Goal: Transaction & Acquisition: Purchase product/service

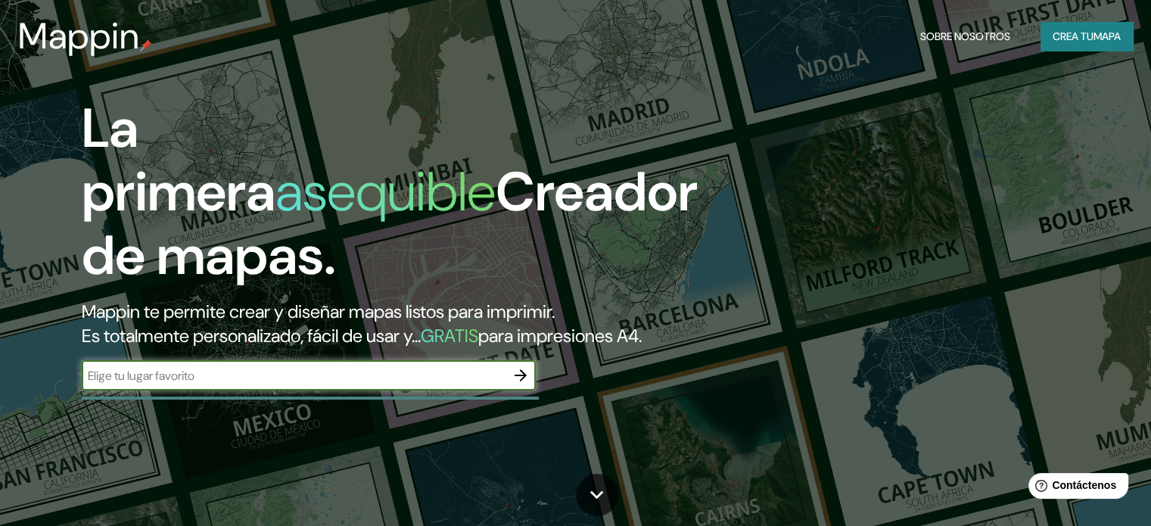
click at [429, 384] on div "La primera asequible Creador de mapas. Mappin te permite crear y diseñar mapas …" at bounding box center [369, 251] width 691 height 309
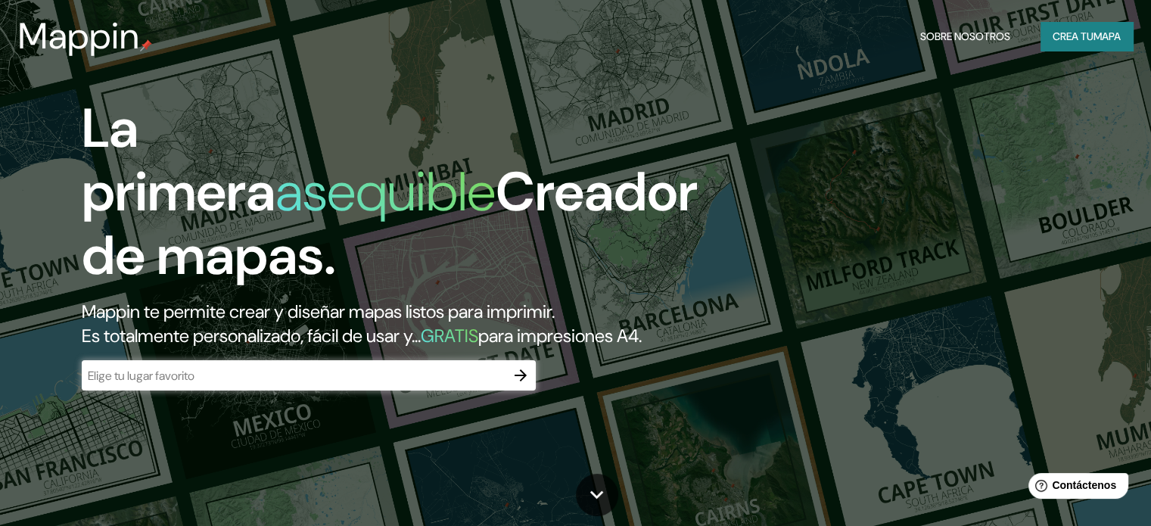
click at [335, 391] on div "​" at bounding box center [309, 375] width 454 height 30
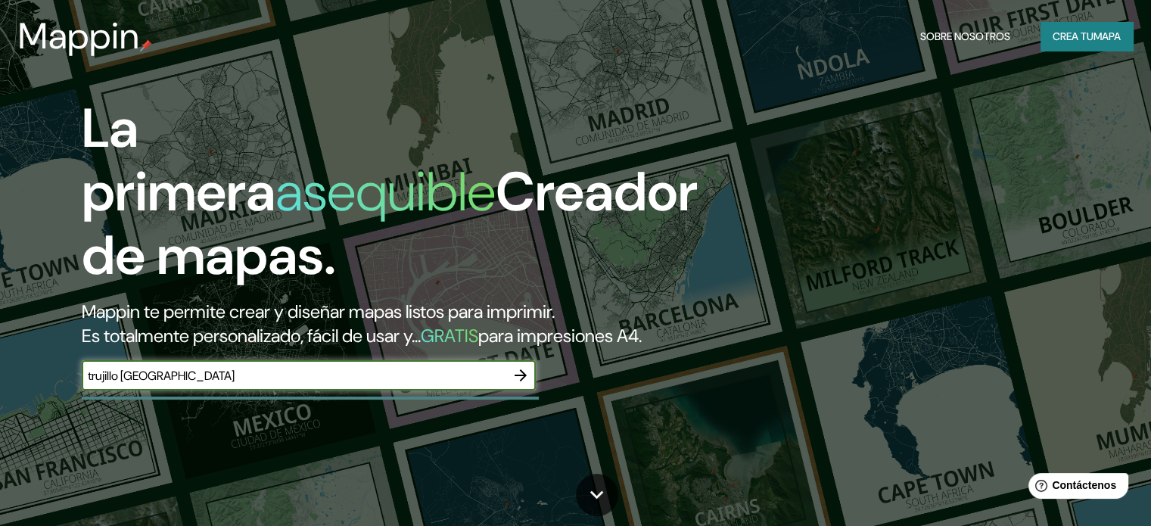
type input "trujillo [GEOGRAPHIC_DATA]"
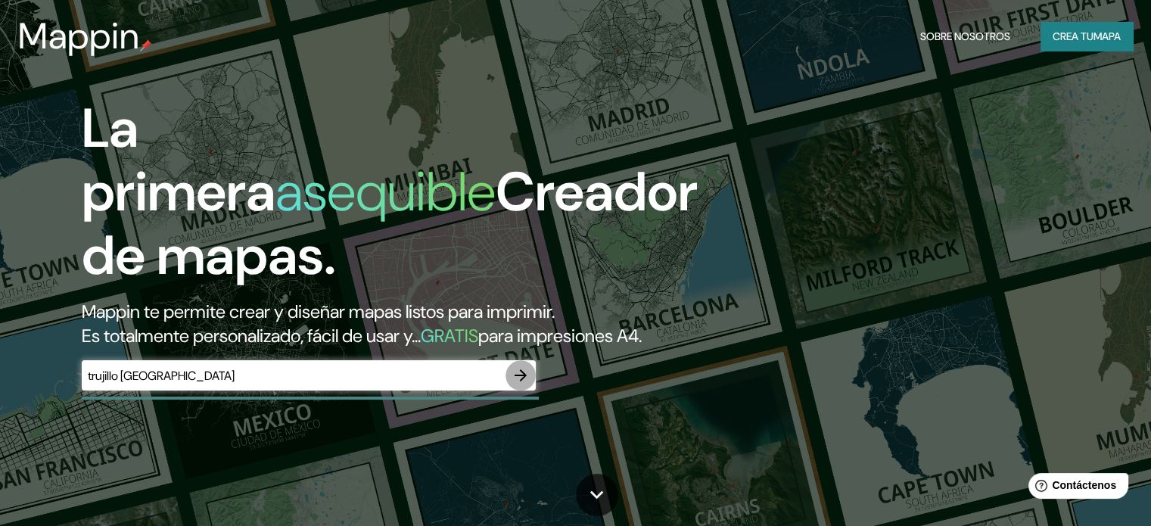
click at [522, 391] on button "button" at bounding box center [521, 375] width 30 height 30
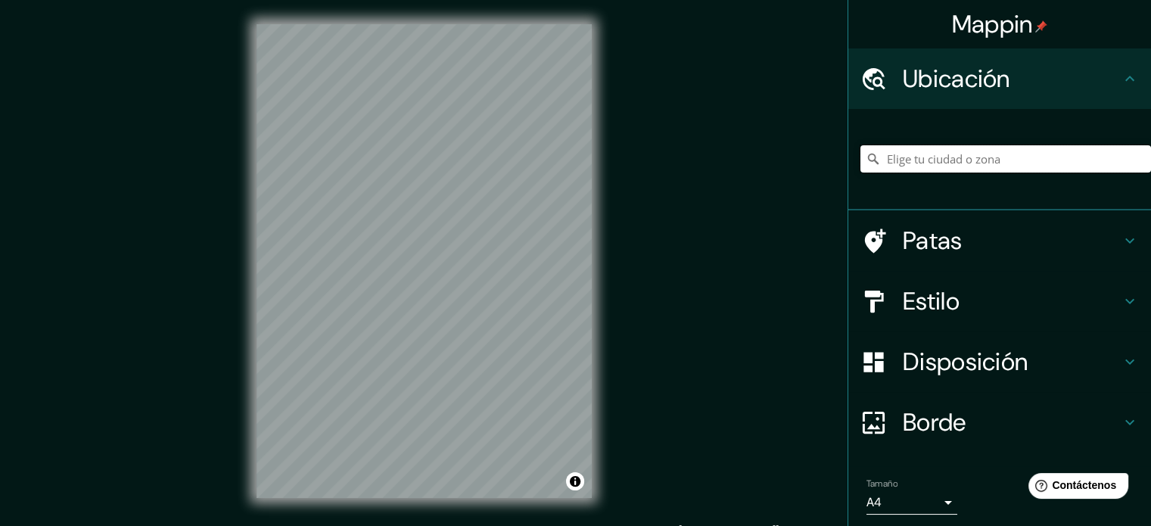
click at [1008, 168] on input "Elige tu ciudad o zona" at bounding box center [1006, 158] width 291 height 27
click at [1038, 166] on input "Elige tu ciudad o zona" at bounding box center [1006, 158] width 291 height 27
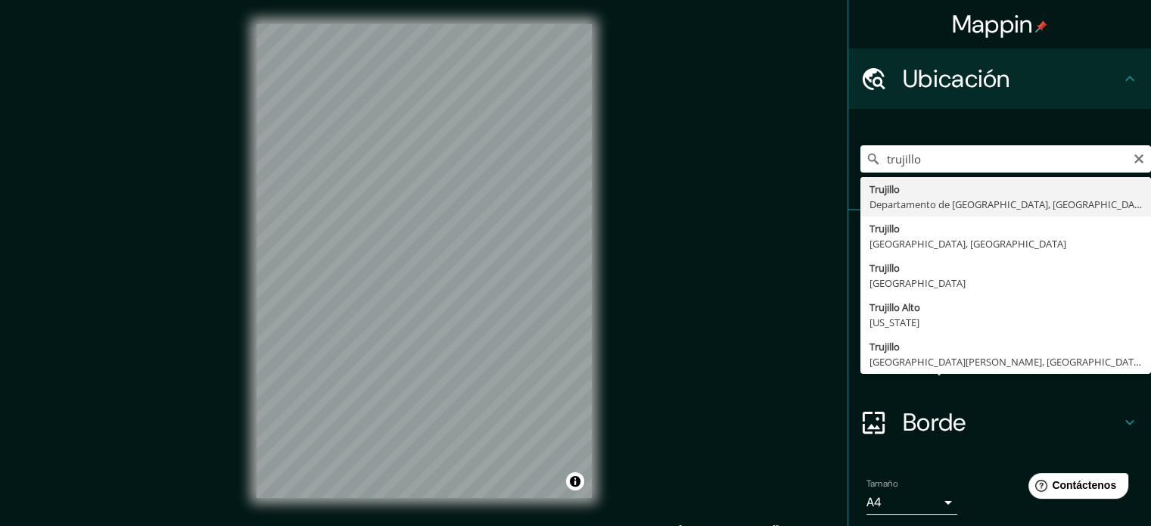
type input "[GEOGRAPHIC_DATA], [GEOGRAPHIC_DATA], [GEOGRAPHIC_DATA]"
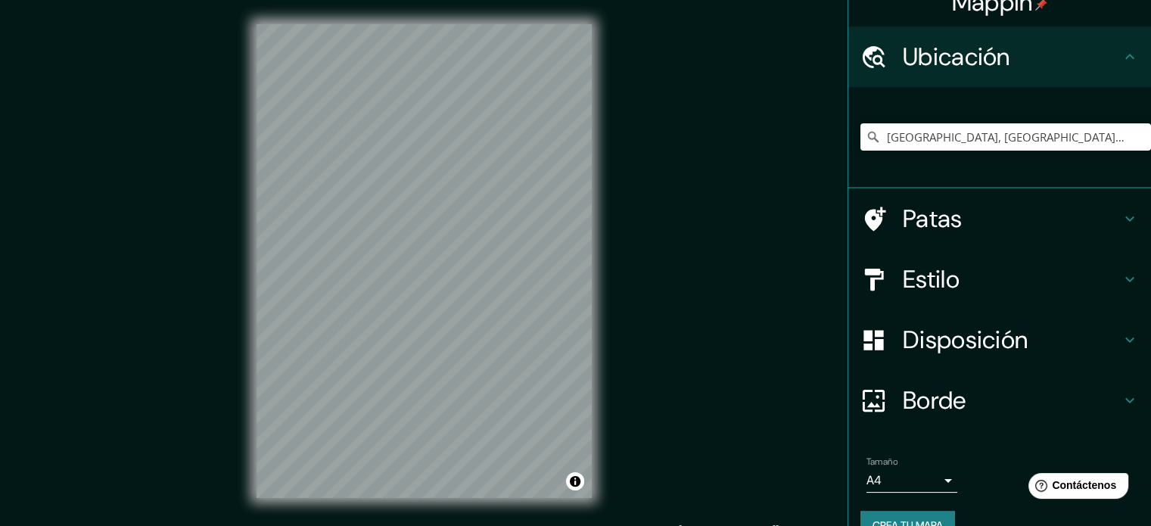
scroll to position [52, 0]
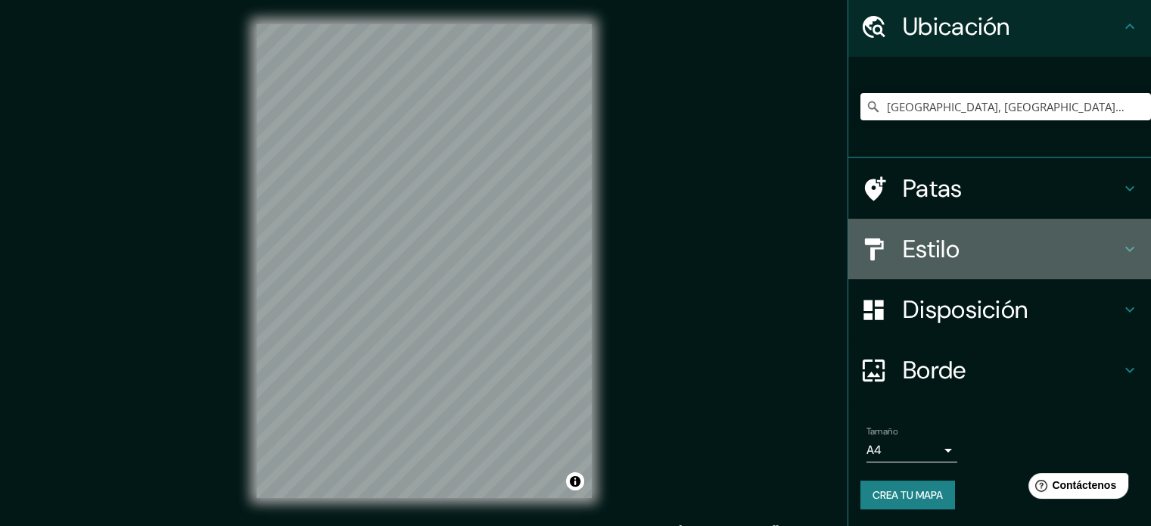
click at [920, 237] on font "Estilo" at bounding box center [931, 249] width 57 height 32
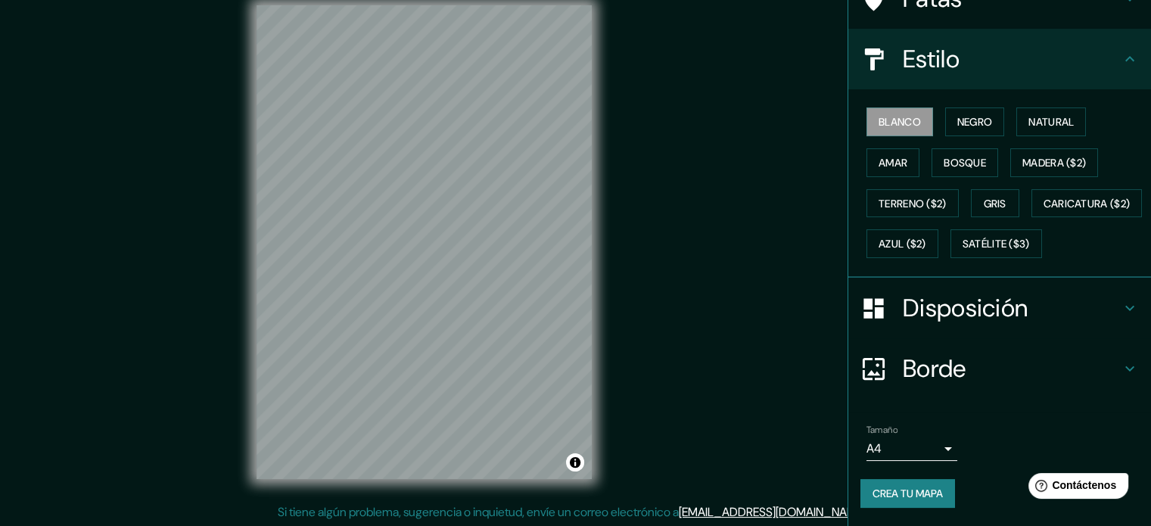
scroll to position [20, 0]
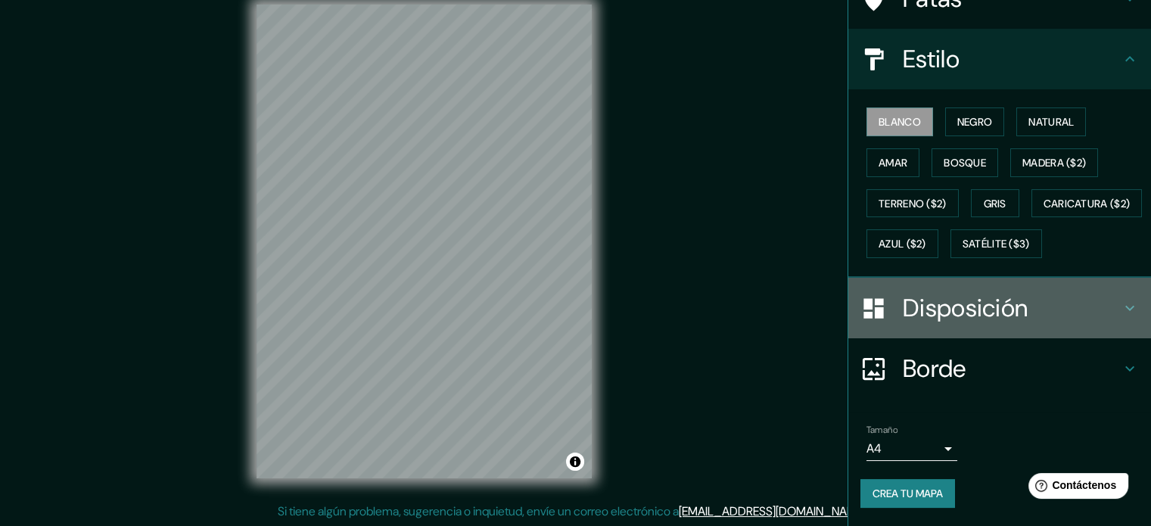
click at [942, 317] on font "Disposición" at bounding box center [965, 308] width 125 height 32
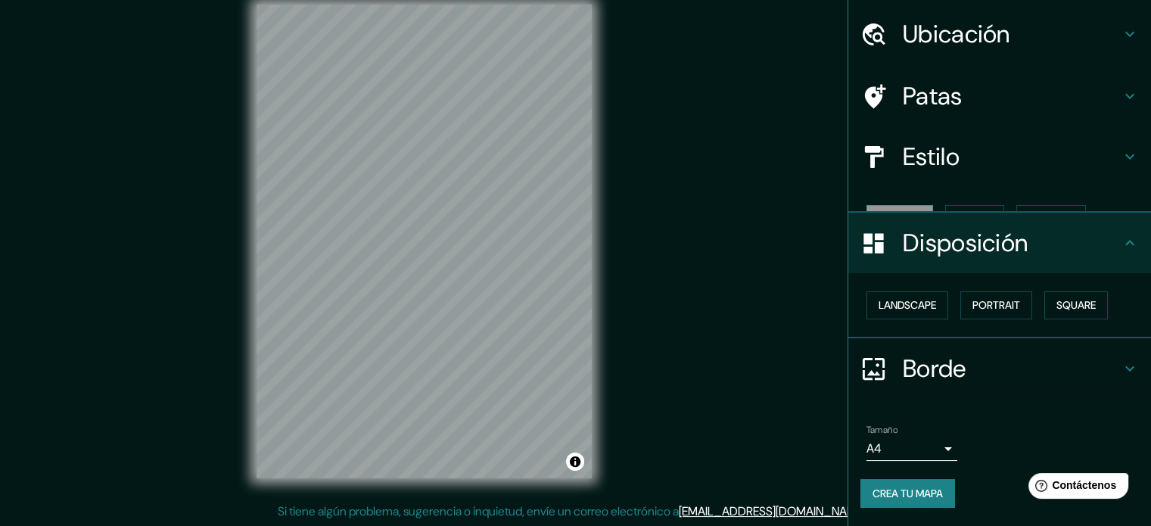
scroll to position [18, 0]
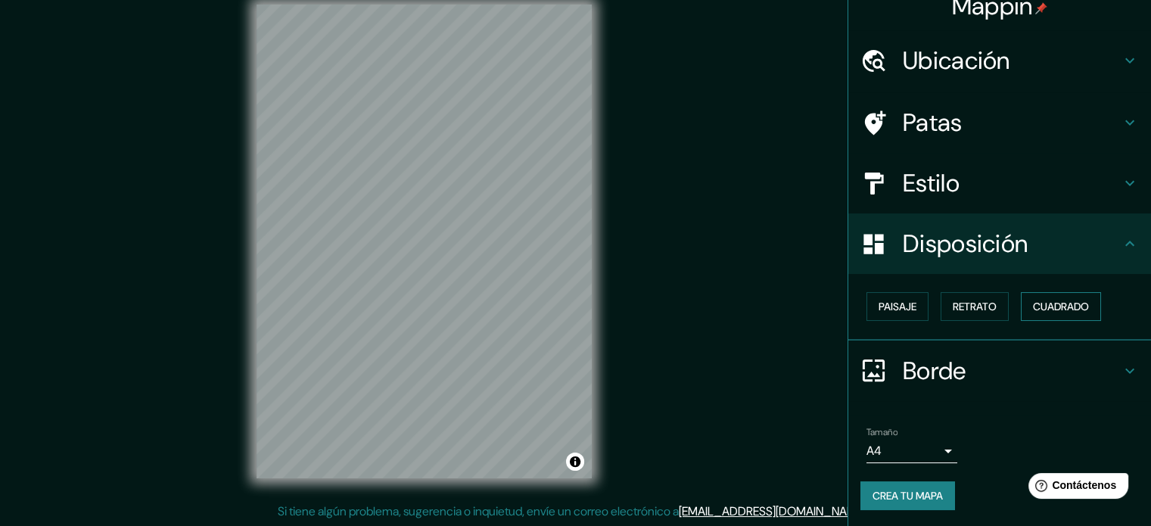
click at [1033, 311] on font "Cuadrado" at bounding box center [1061, 307] width 56 height 14
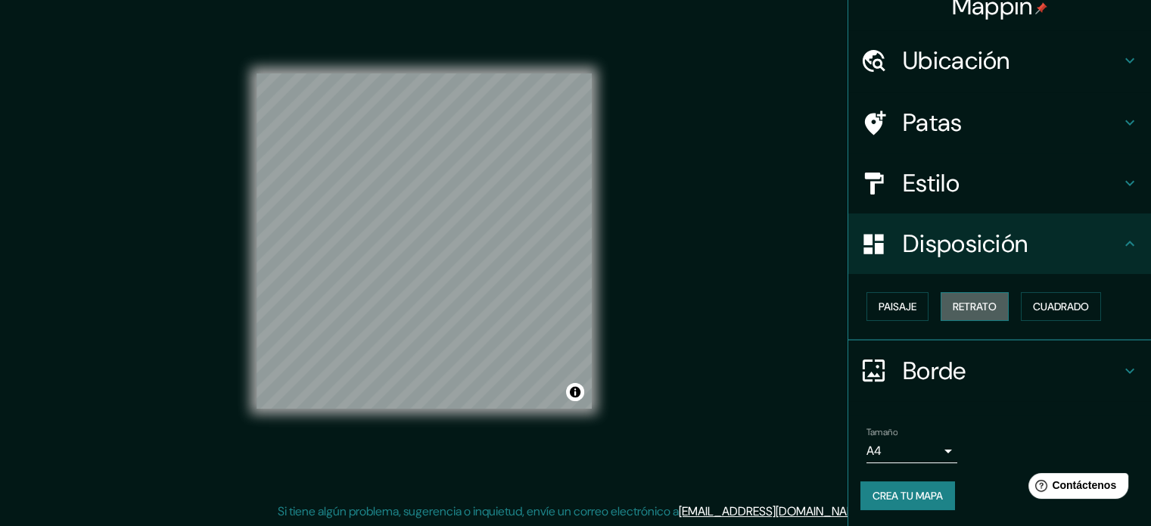
click at [957, 302] on font "Retrato" at bounding box center [975, 307] width 44 height 14
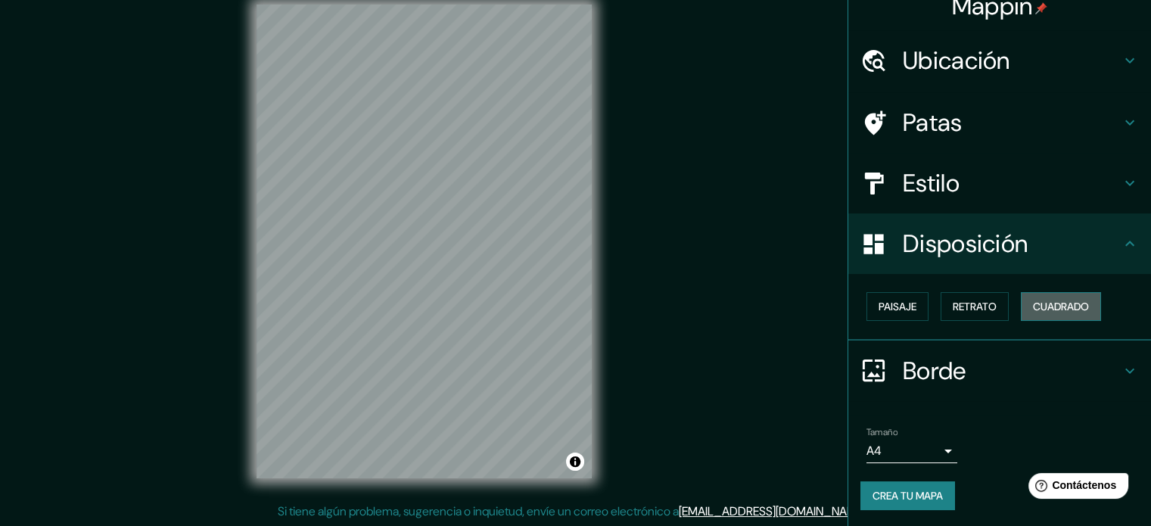
click at [1033, 300] on font "Cuadrado" at bounding box center [1061, 307] width 56 height 14
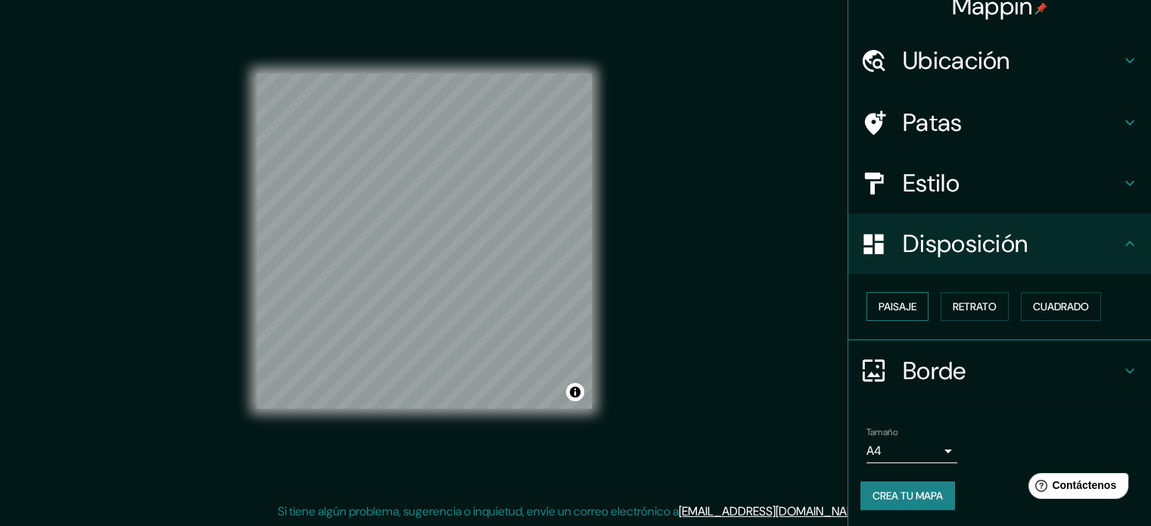
click at [879, 312] on font "Paisaje" at bounding box center [898, 307] width 38 height 14
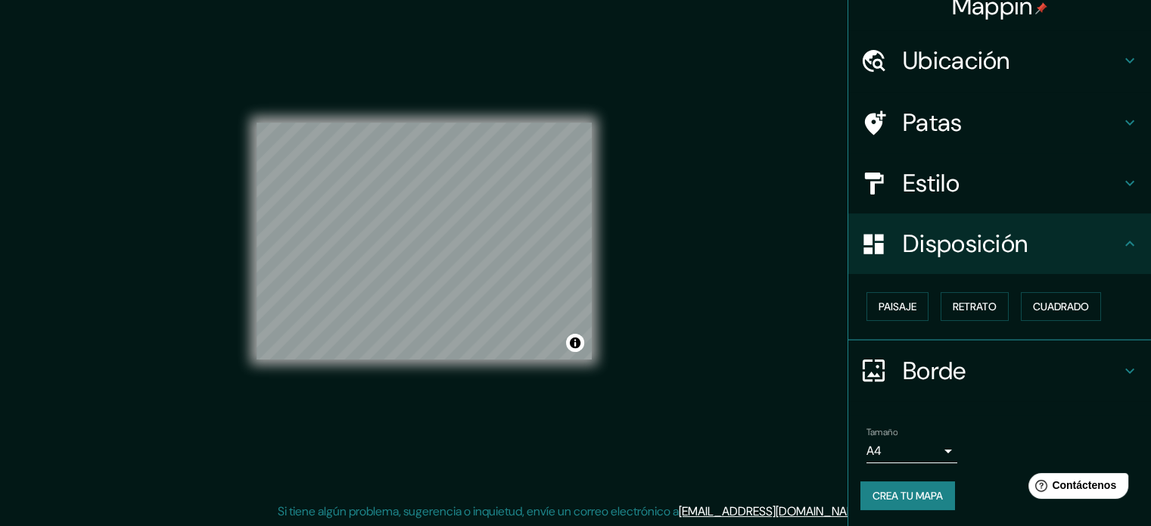
click at [1114, 312] on div "Paisaje Retrato Cuadrado" at bounding box center [1006, 306] width 291 height 41
click at [1081, 307] on font "Cuadrado" at bounding box center [1061, 307] width 56 height 14
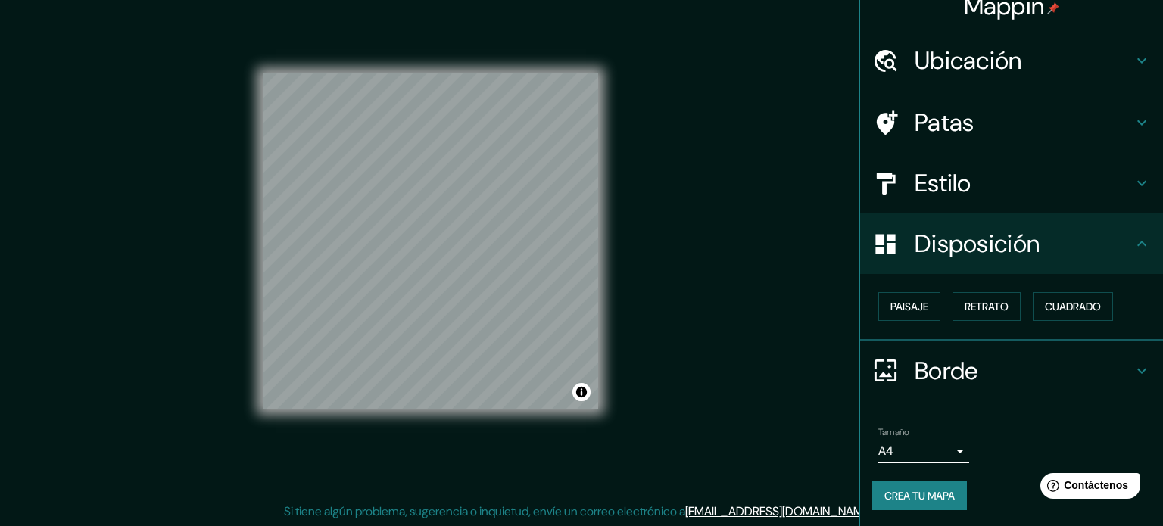
click at [935, 447] on body "Mappin Ubicación [GEOGRAPHIC_DATA], Departamento de [GEOGRAPHIC_DATA], [GEOGRAP…" at bounding box center [581, 243] width 1163 height 526
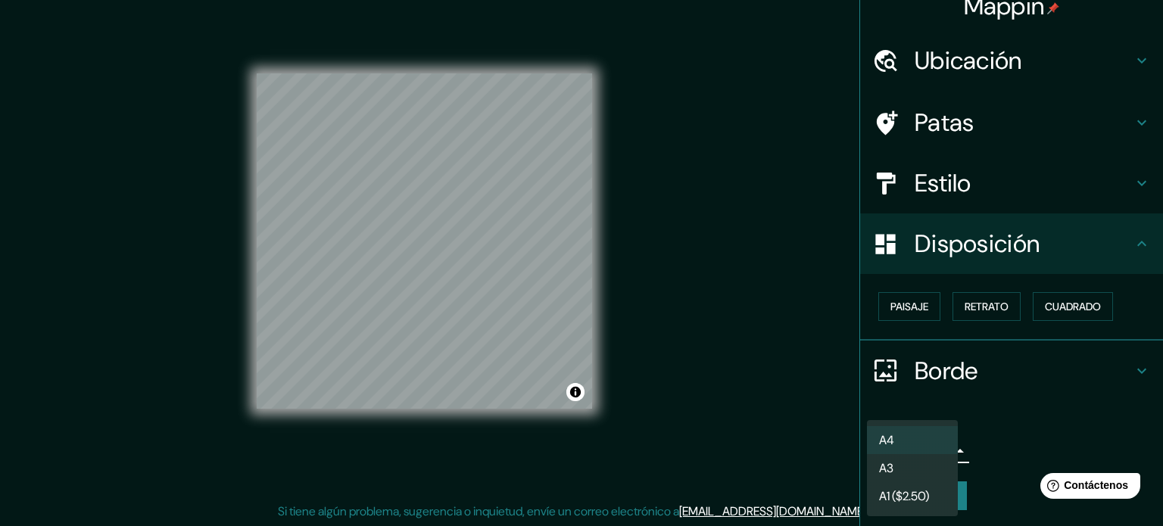
click at [936, 472] on li "A3" at bounding box center [912, 468] width 91 height 28
type input "a4"
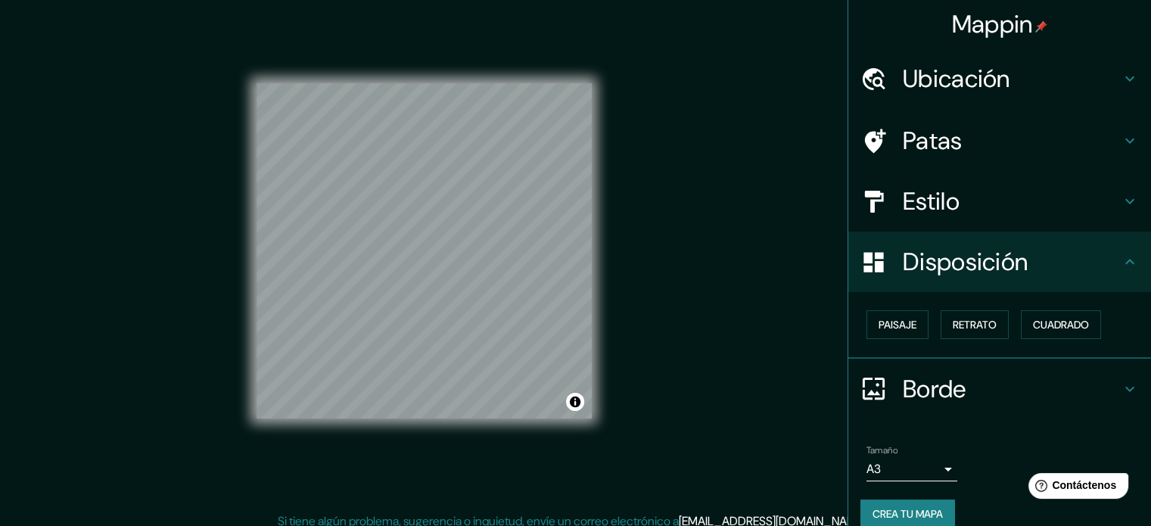
scroll to position [0, 0]
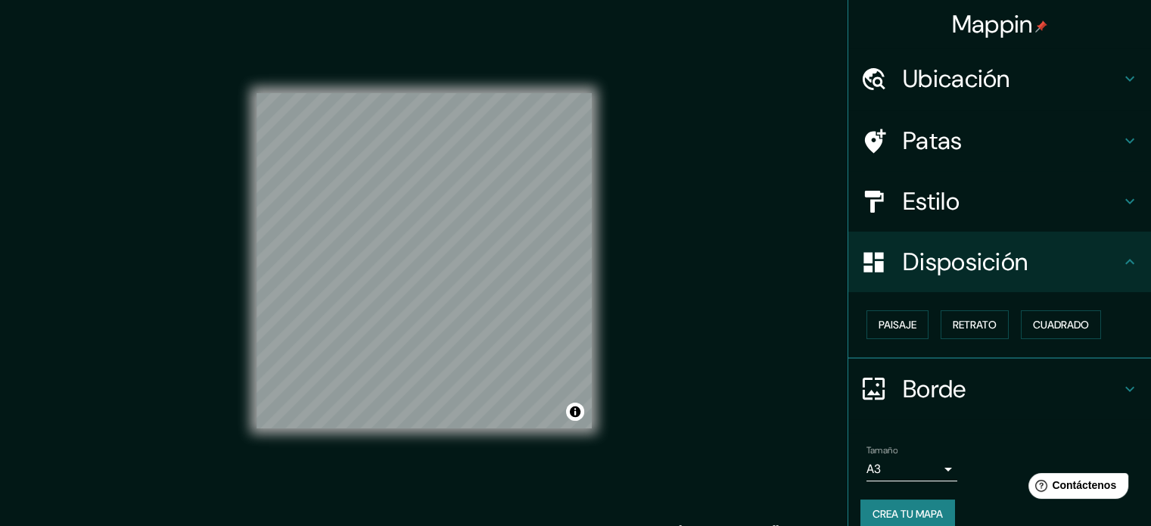
click at [908, 211] on font "Estilo" at bounding box center [931, 201] width 57 height 32
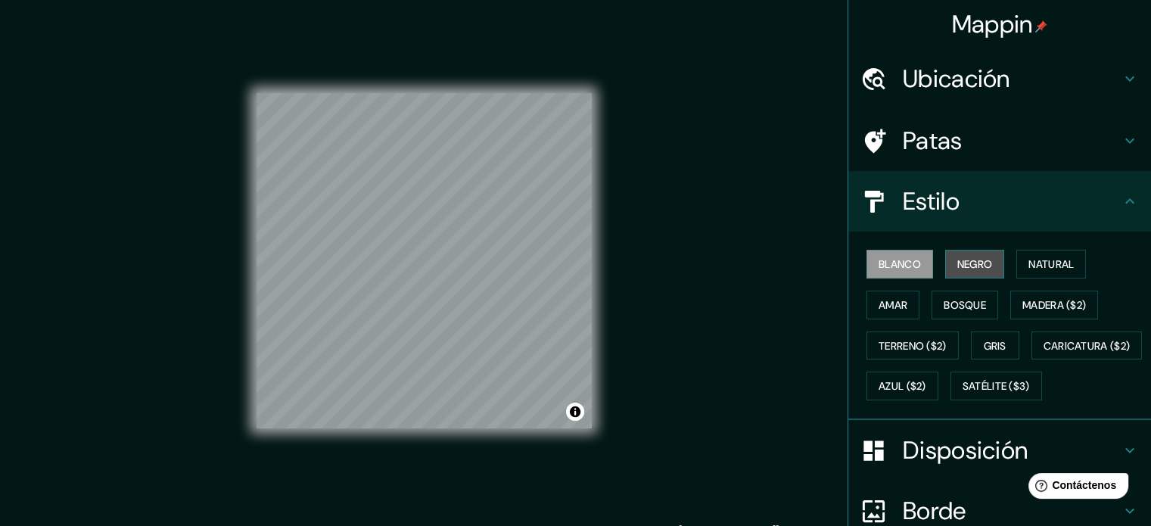
click at [960, 266] on font "Negro" at bounding box center [975, 264] width 36 height 14
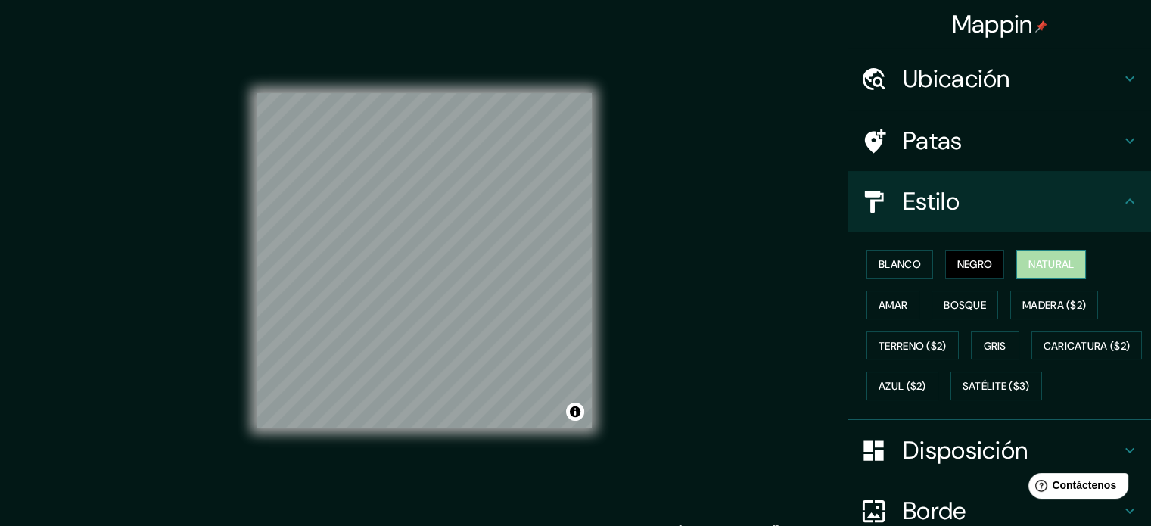
click at [1029, 260] on font "Natural" at bounding box center [1051, 264] width 45 height 14
click at [883, 300] on font "Amar" at bounding box center [893, 305] width 29 height 14
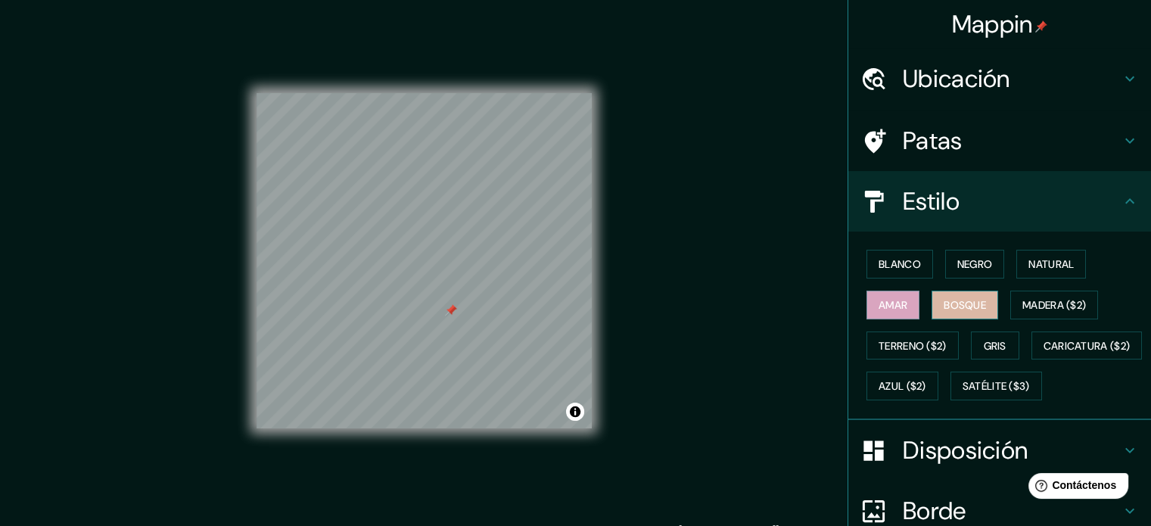
click at [944, 304] on font "Bosque" at bounding box center [965, 305] width 42 height 14
click at [1033, 300] on font "Madera ($2)" at bounding box center [1055, 305] width 64 height 14
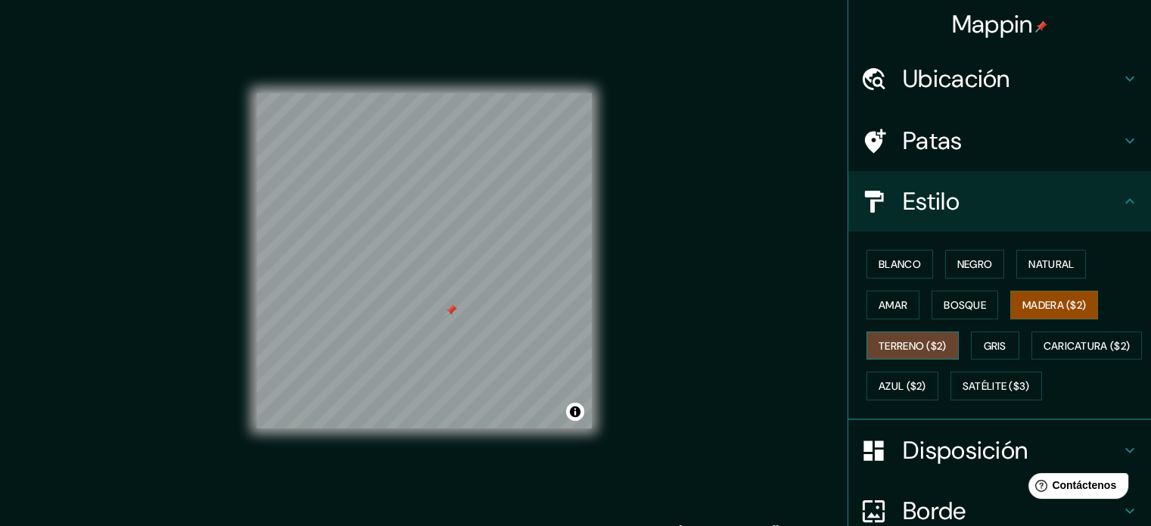
click at [886, 339] on font "Terreno ($2)" at bounding box center [913, 346] width 68 height 14
click at [971, 332] on button "Gris" at bounding box center [995, 346] width 48 height 29
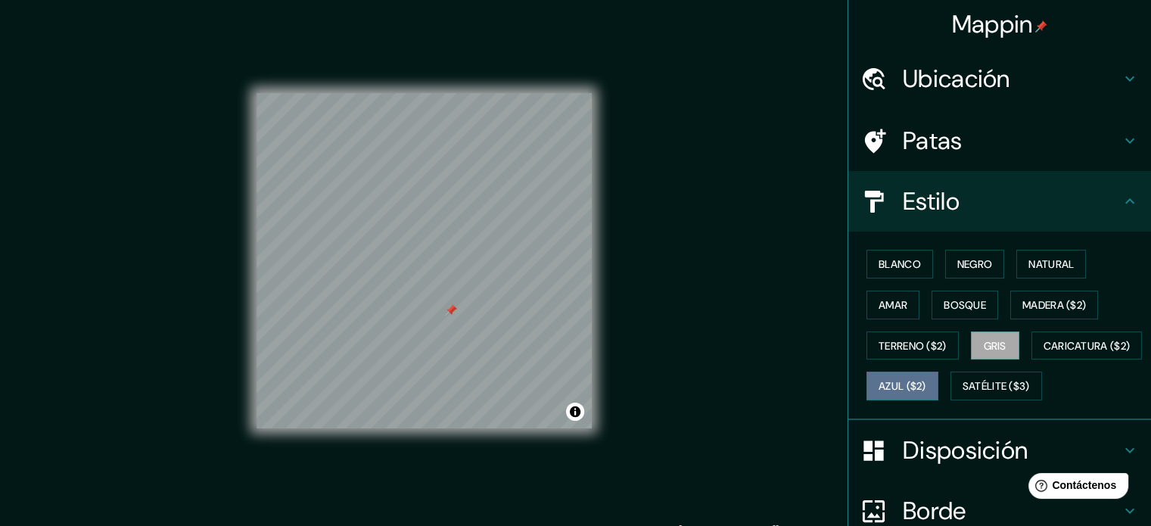
click at [926, 380] on font "Azul ($2)" at bounding box center [903, 387] width 48 height 14
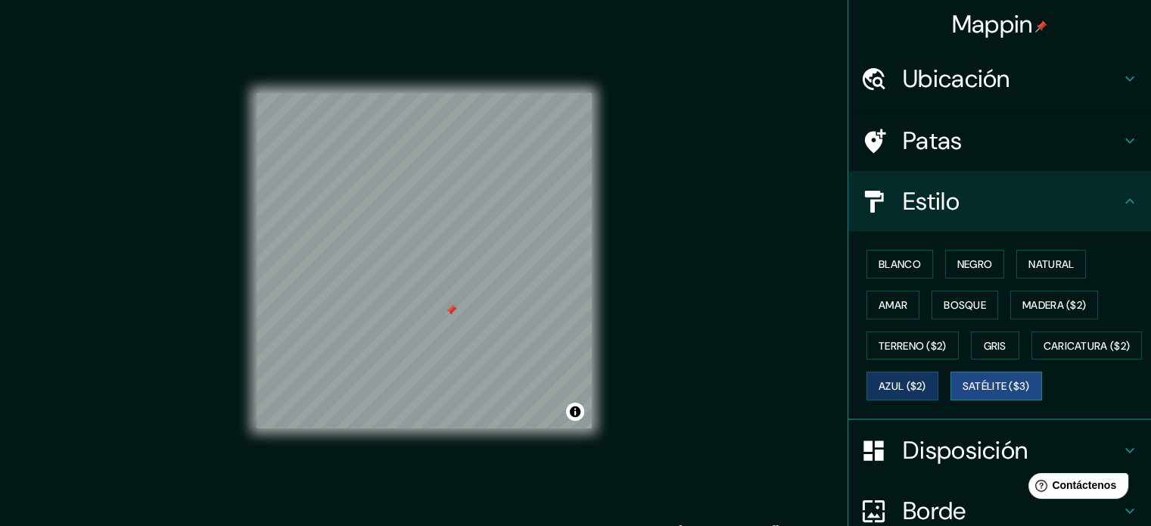
click at [951, 400] on button "Satélite ($3)" at bounding box center [997, 386] width 92 height 29
click at [886, 313] on button "Amar" at bounding box center [893, 305] width 53 height 29
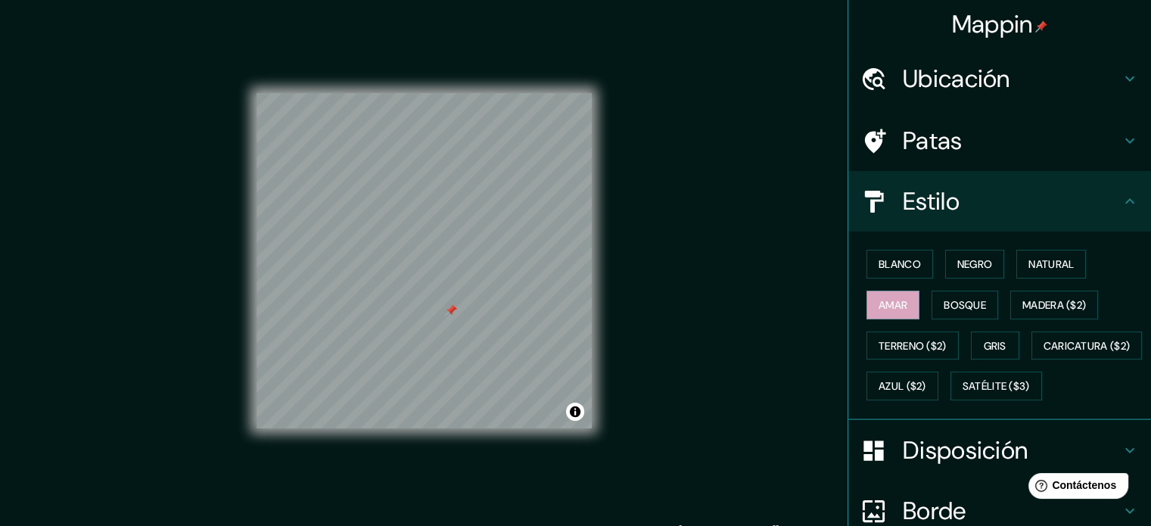
drag, startPoint x: 930, startPoint y: 0, endPoint x: 782, endPoint y: 285, distance: 320.9
click at [782, 285] on div "Mappin Ubicación [GEOGRAPHIC_DATA], [GEOGRAPHIC_DATA], [GEOGRAPHIC_DATA] Patas …" at bounding box center [575, 273] width 1151 height 546
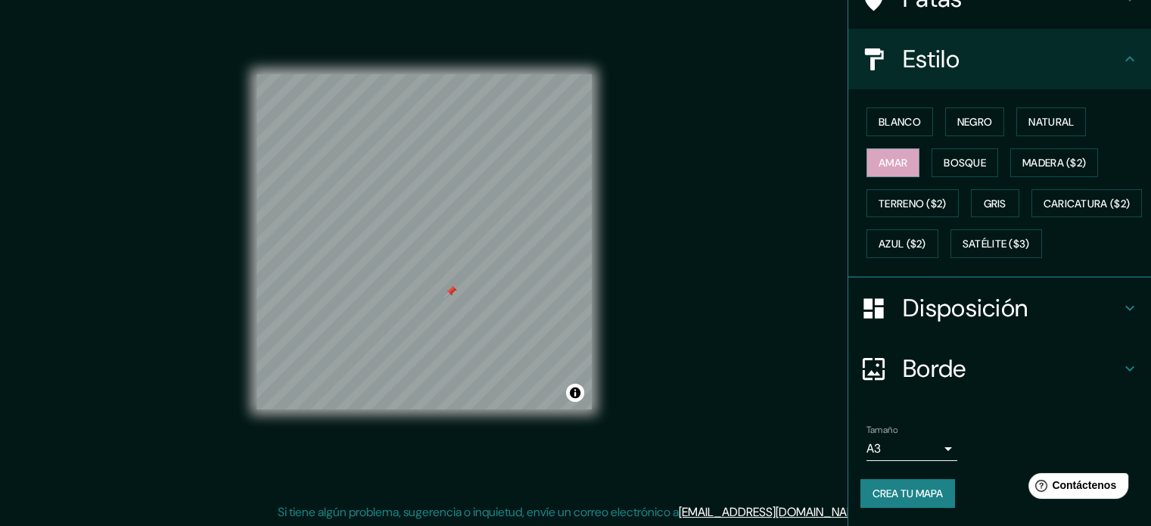
scroll to position [20, 0]
click at [920, 497] on font "Crea tu mapa" at bounding box center [908, 494] width 70 height 14
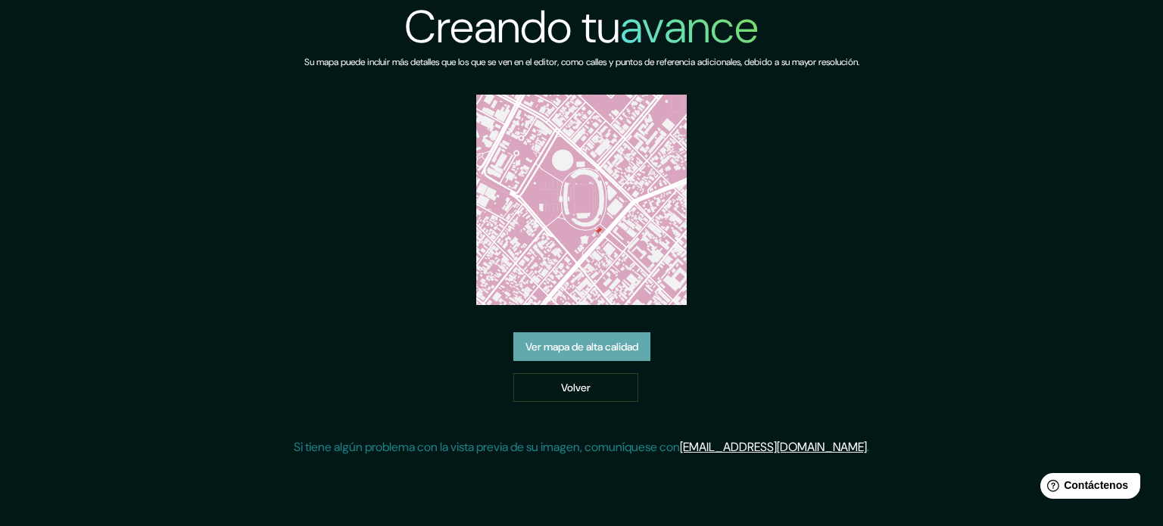
click at [606, 346] on font "Ver mapa de alta calidad" at bounding box center [581, 347] width 113 height 14
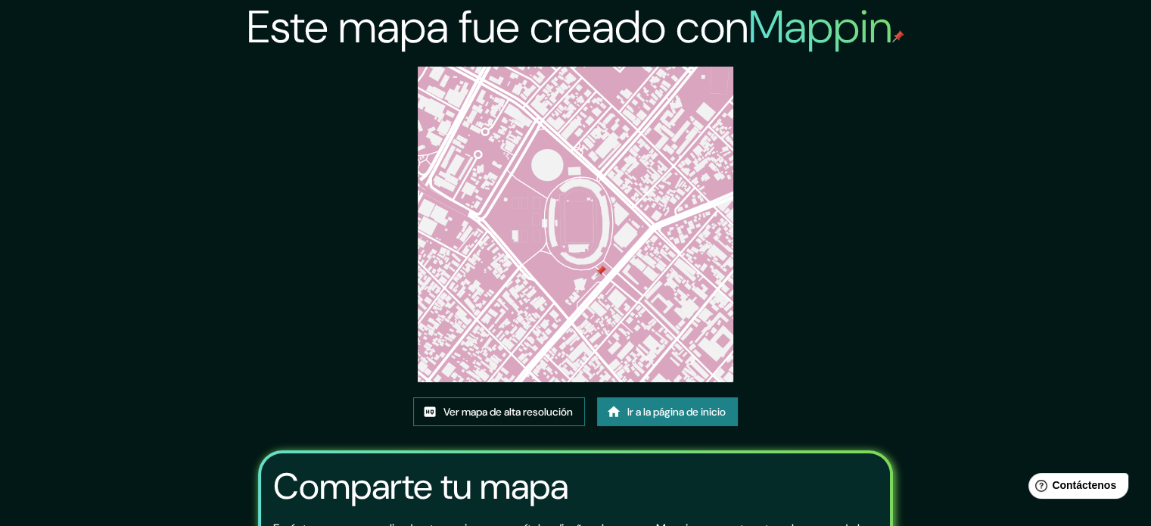
click at [480, 409] on font "Ver mapa de alta resolución" at bounding box center [508, 412] width 129 height 14
